Goal: Task Accomplishment & Management: Complete application form

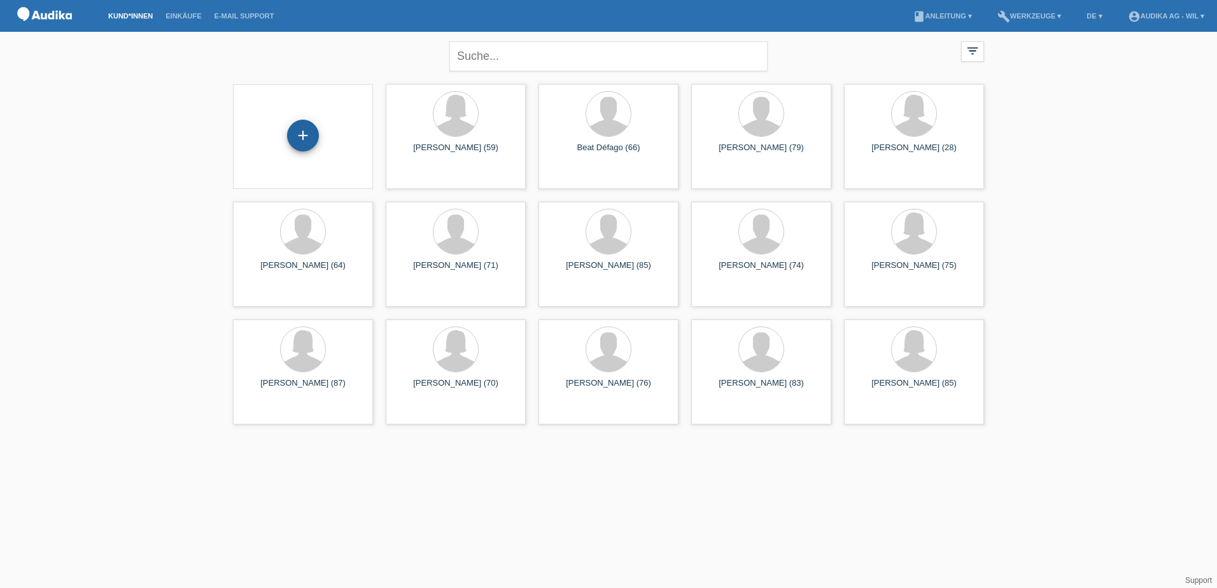
click at [306, 143] on div "+" at bounding box center [303, 136] width 32 height 32
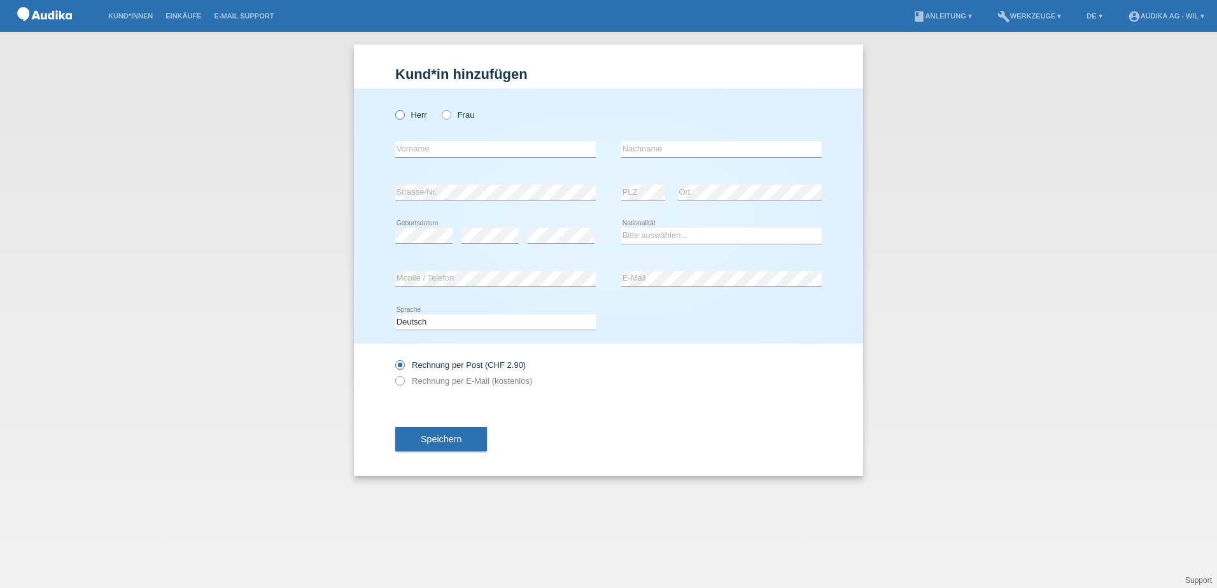
click at [393, 108] on icon at bounding box center [393, 108] width 0 height 0
click at [399, 111] on input "Herr" at bounding box center [399, 114] width 8 height 8
radio input "true"
click at [428, 144] on input "text" at bounding box center [495, 149] width 201 height 16
type input "Hanspeter"
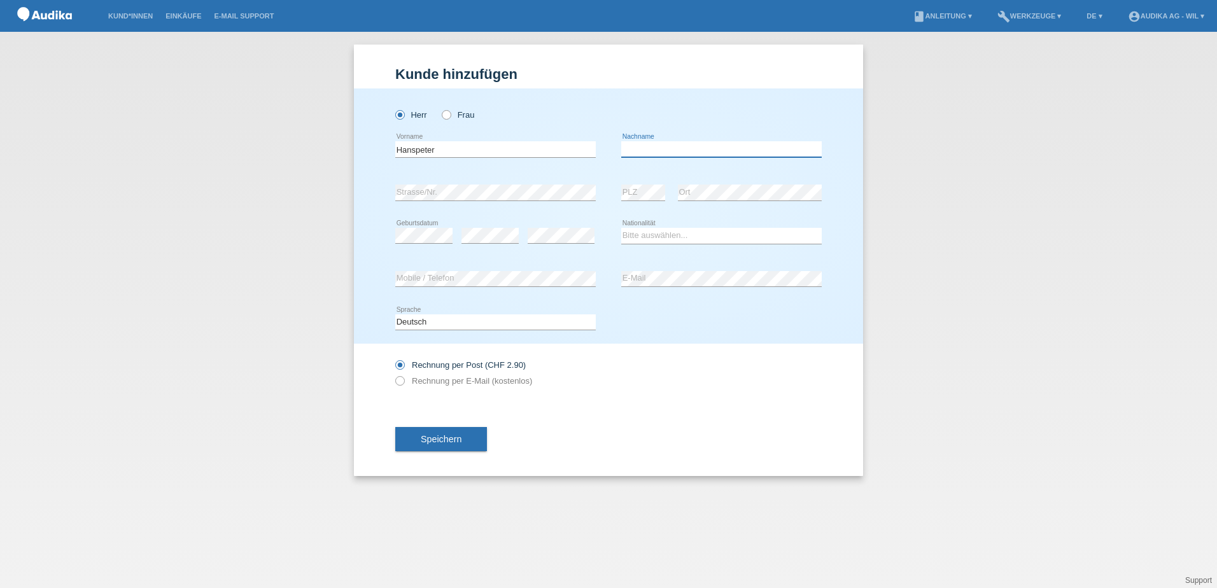
click at [689, 145] on input "text" at bounding box center [721, 149] width 201 height 16
type input "Ambühl"
click at [635, 235] on select "Bitte auswählen... Schweiz Deutschland Liechtenstein Österreich ------------ Af…" at bounding box center [721, 235] width 201 height 15
select select "CH"
click at [621, 228] on select "Bitte auswählen... Schweiz Deutschland Liechtenstein Österreich ------------ Af…" at bounding box center [721, 235] width 201 height 15
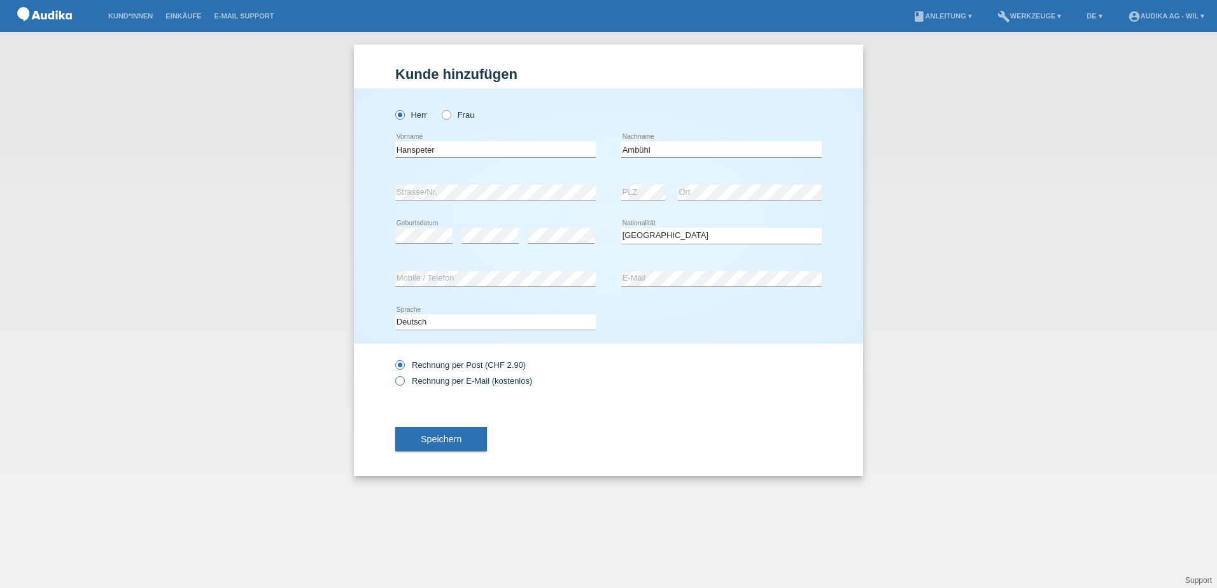
click at [408, 381] on label "Rechnung per E-Mail (kostenlos)" at bounding box center [463, 381] width 137 height 10
click at [404, 381] on input "Rechnung per E-Mail (kostenlos)" at bounding box center [399, 384] width 8 height 16
radio input "true"
click at [455, 441] on span "Speichern" at bounding box center [441, 439] width 41 height 10
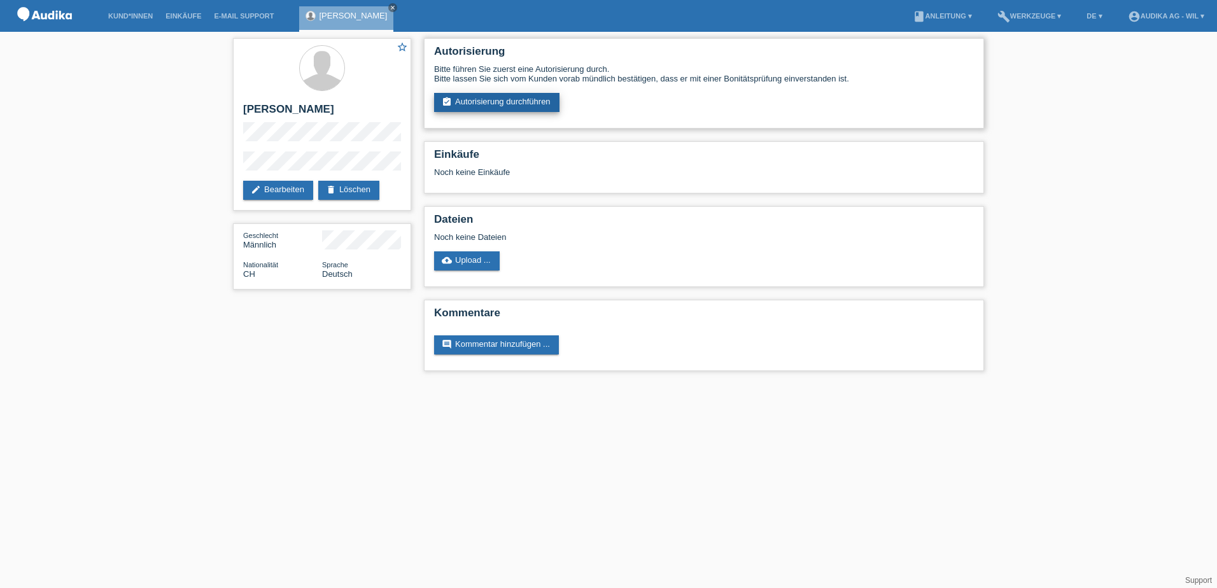
click at [510, 104] on link "assignment_turned_in Autorisierung durchführen" at bounding box center [496, 102] width 125 height 19
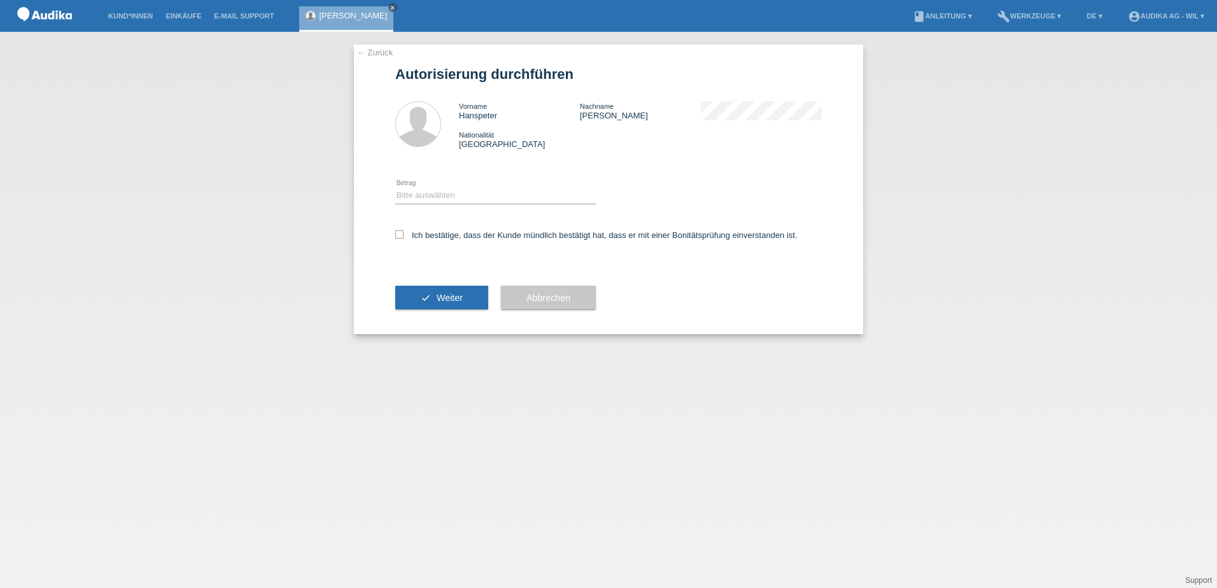
click at [421, 186] on div "Bitte auswählen CHF 1.00 - CHF 499.00 CHF 500.00 - CHF 1'999.00 CHF 2'000.00 - …" at bounding box center [495, 195] width 201 height 43
click at [420, 195] on select "Bitte auswählen CHF 1.00 - CHF 499.00 CHF 500.00 - CHF 1'999.00 CHF 2'000.00 - …" at bounding box center [495, 195] width 201 height 15
select select "3"
click at [395, 188] on select "Bitte auswählen CHF 1.00 - CHF 499.00 CHF 500.00 - CHF 1'999.00 CHF 2'000.00 - …" at bounding box center [495, 195] width 201 height 15
click at [402, 230] on icon at bounding box center [399, 234] width 8 height 8
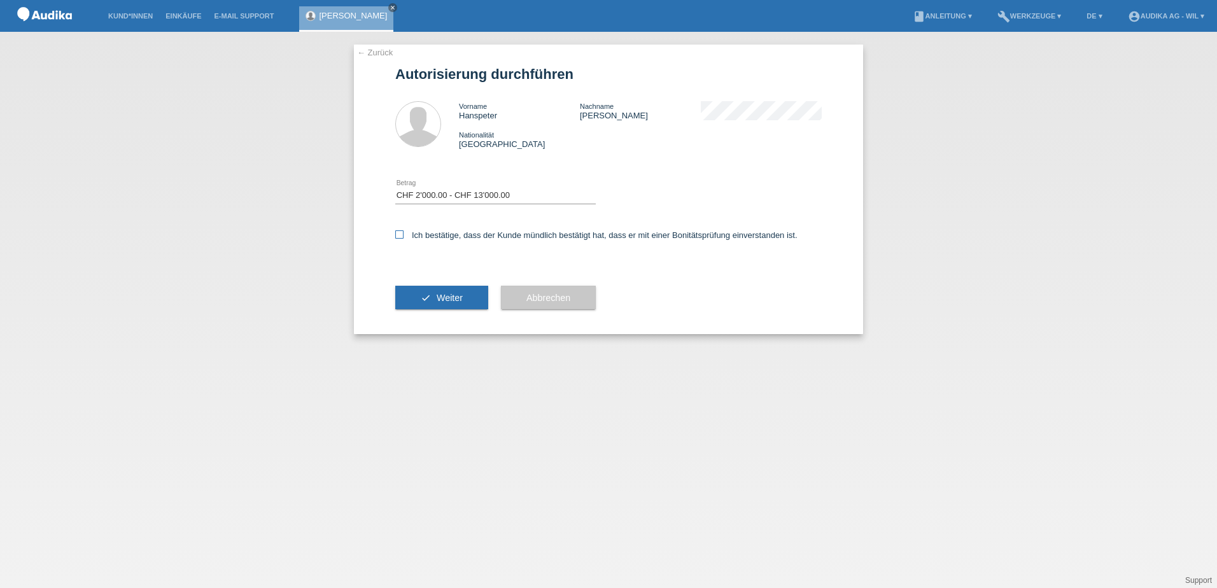
click at [402, 230] on input "Ich bestätige, dass der Kunde mündlich bestätigt hat, dass er mit einer Bonität…" at bounding box center [399, 234] width 8 height 8
checkbox input "true"
click at [439, 297] on span "Weiter" at bounding box center [450, 298] width 26 height 10
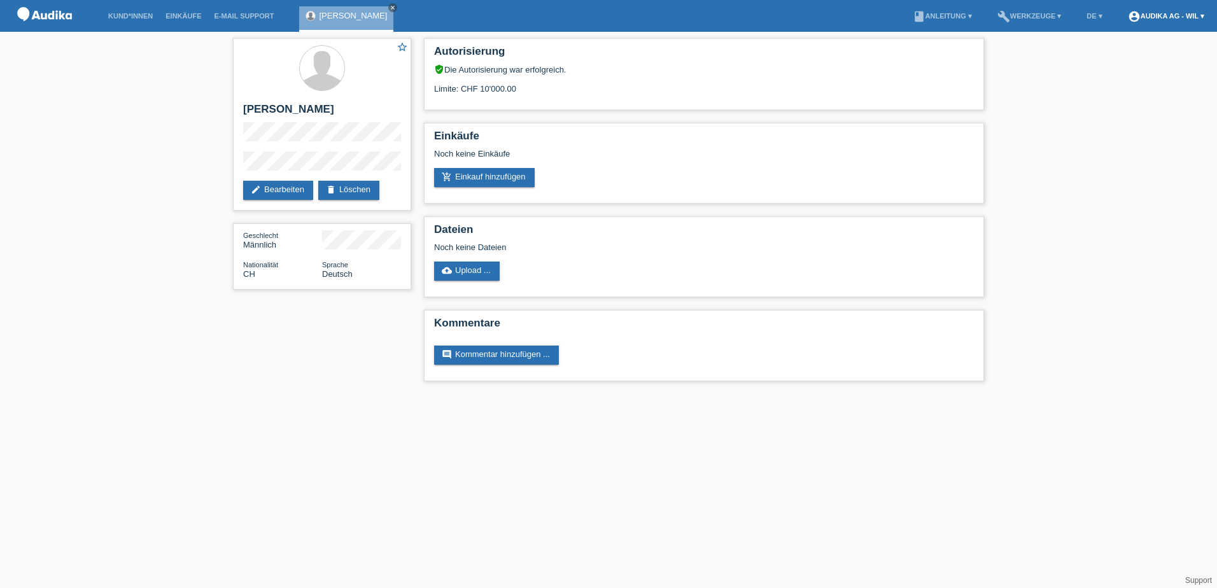
click at [1182, 16] on link "account_circle Audika AG - Wil ▾" at bounding box center [1166, 16] width 89 height 8
click at [1106, 86] on link "Logout" at bounding box center [1104, 91] width 25 height 10
